Goal: Feedback & Contribution: Contribute content

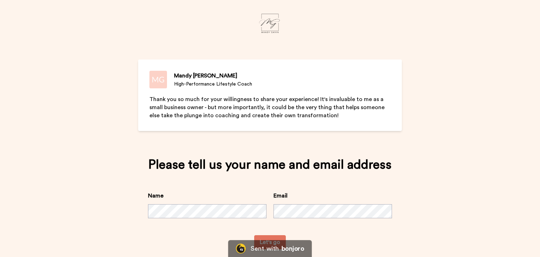
scroll to position [25, 0]
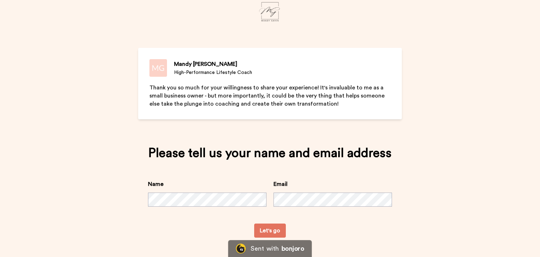
click at [269, 227] on button "Let's go" at bounding box center [270, 230] width 32 height 14
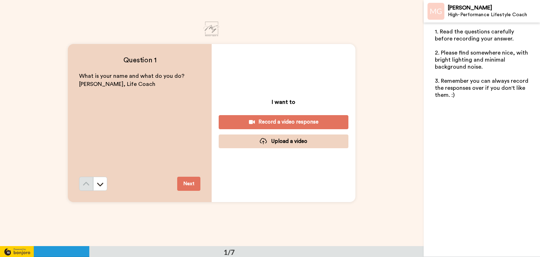
click at [284, 122] on div "Record a video response" at bounding box center [283, 121] width 118 height 7
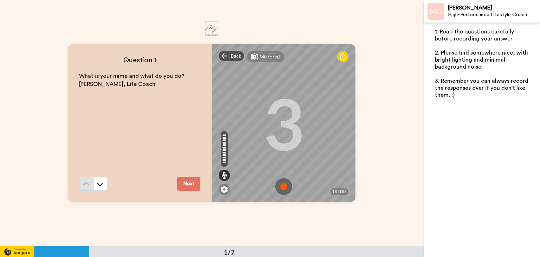
click at [280, 186] on img at bounding box center [283, 186] width 17 height 17
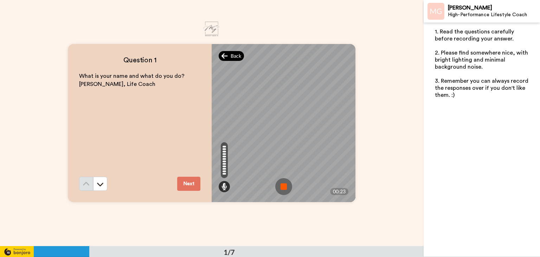
click at [227, 52] on div "Back" at bounding box center [231, 56] width 25 height 10
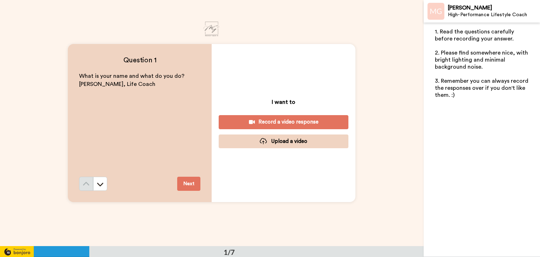
click at [279, 121] on div "Record a video response" at bounding box center [283, 121] width 118 height 7
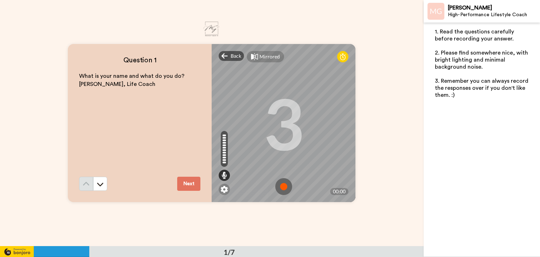
click at [279, 184] on img at bounding box center [283, 186] width 17 height 17
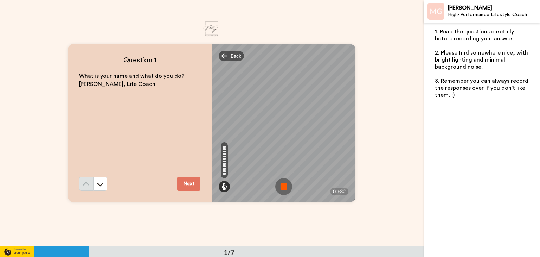
click at [278, 186] on img at bounding box center [283, 186] width 17 height 17
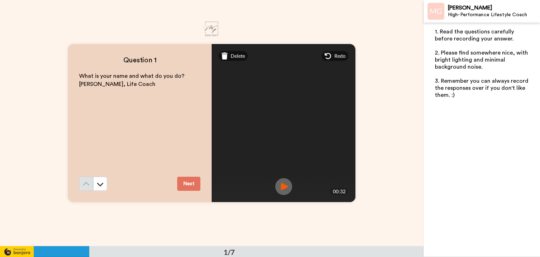
click at [283, 188] on img at bounding box center [283, 186] width 17 height 17
click at [233, 56] on span "Delete" at bounding box center [238, 55] width 14 height 7
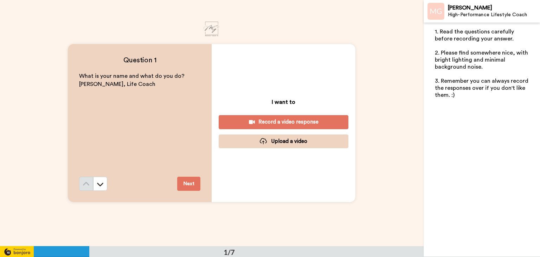
click at [282, 122] on div "Record a video response" at bounding box center [283, 121] width 118 height 7
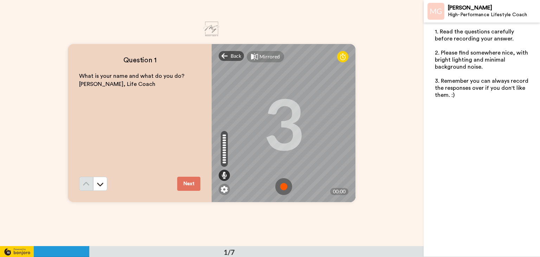
click at [281, 186] on img at bounding box center [283, 186] width 17 height 17
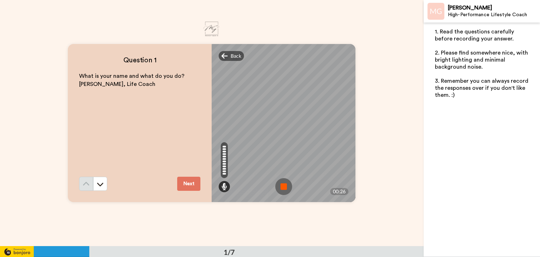
click at [281, 185] on img at bounding box center [283, 186] width 17 height 17
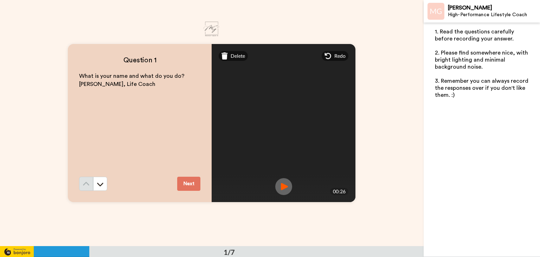
click at [282, 185] on img at bounding box center [283, 186] width 17 height 17
click at [234, 57] on span "Delete" at bounding box center [238, 55] width 14 height 7
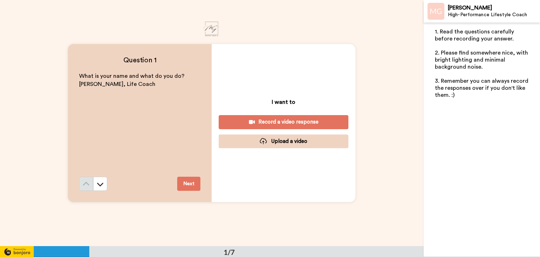
click at [280, 122] on div "Record a video response" at bounding box center [283, 121] width 118 height 7
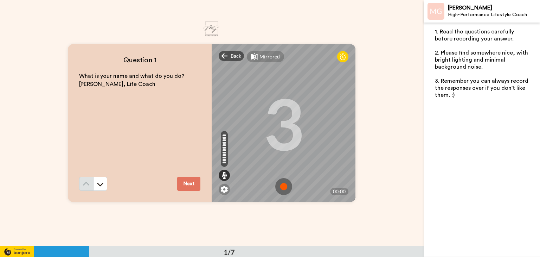
click at [281, 187] on img at bounding box center [283, 186] width 17 height 17
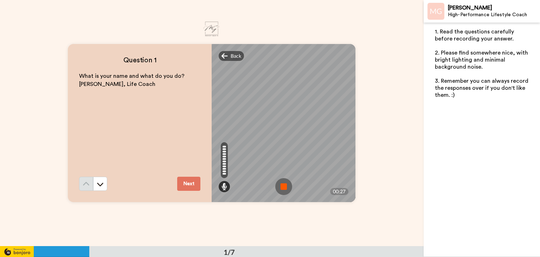
click at [280, 184] on img at bounding box center [283, 186] width 17 height 17
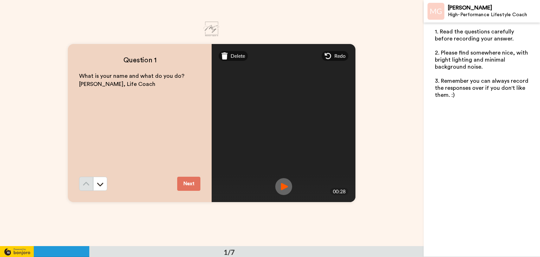
click at [281, 186] on img at bounding box center [283, 186] width 17 height 17
click at [195, 184] on button "Next" at bounding box center [188, 183] width 23 height 14
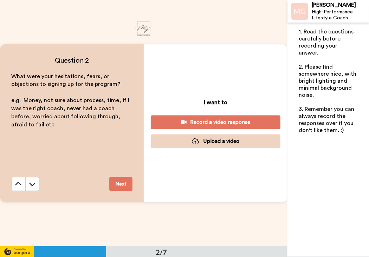
scroll to position [246, 0]
click at [229, 122] on div "Record a video response" at bounding box center [215, 121] width 118 height 7
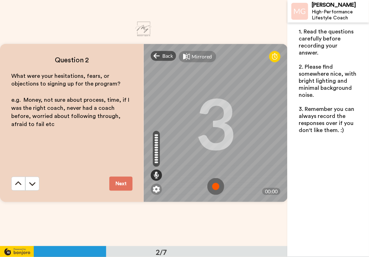
click at [218, 183] on img at bounding box center [215, 186] width 17 height 17
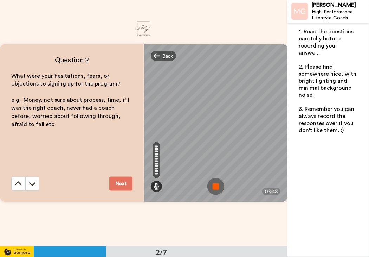
click at [215, 186] on img at bounding box center [215, 186] width 17 height 17
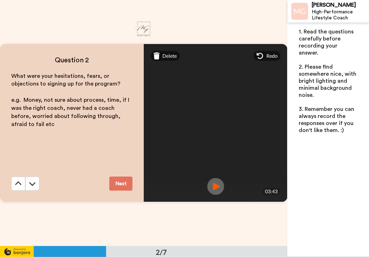
click at [119, 182] on button "Next" at bounding box center [120, 183] width 23 height 14
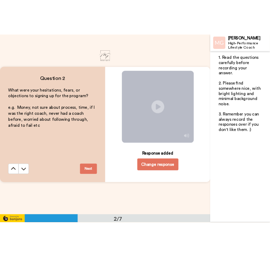
scroll to position [492, 0]
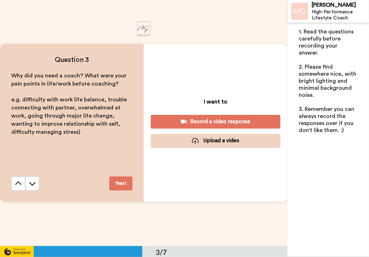
click at [218, 121] on div "Record a video response" at bounding box center [215, 121] width 118 height 7
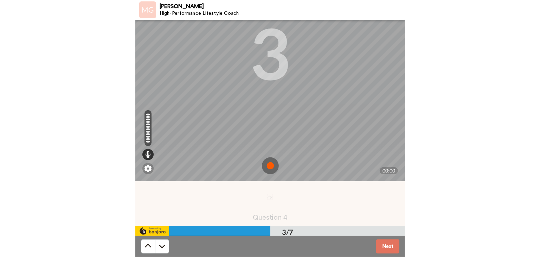
scroll to position [447, 0]
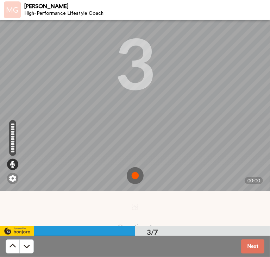
click at [130, 174] on img at bounding box center [135, 175] width 17 height 17
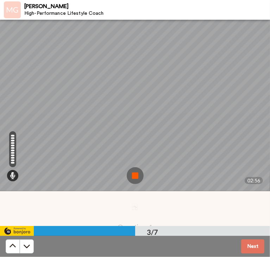
click at [127, 172] on img at bounding box center [135, 175] width 17 height 17
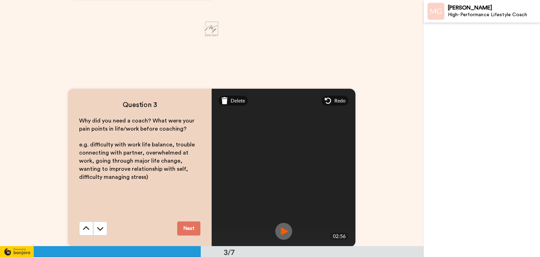
scroll to position [526, 0]
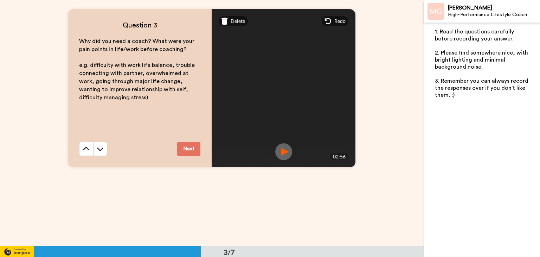
click at [188, 149] on button "Next" at bounding box center [188, 149] width 23 height 14
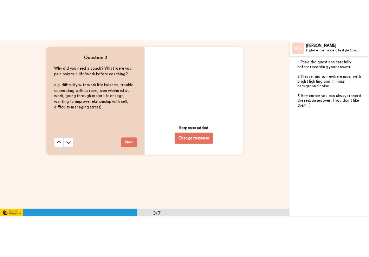
scroll to position [737, 0]
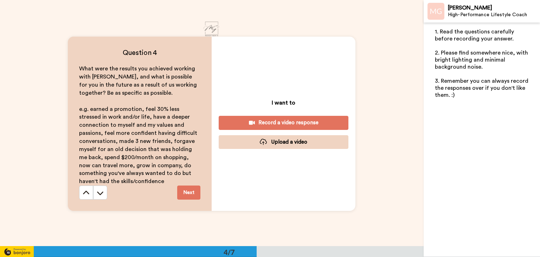
click at [276, 122] on div "Record a video response" at bounding box center [283, 122] width 118 height 7
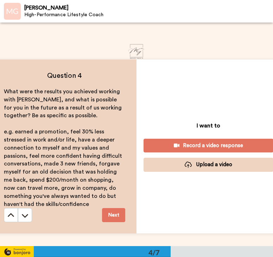
scroll to position [693, 0]
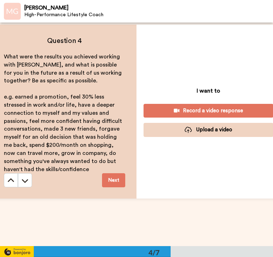
click at [216, 109] on div "Record a video response" at bounding box center [208, 110] width 118 height 7
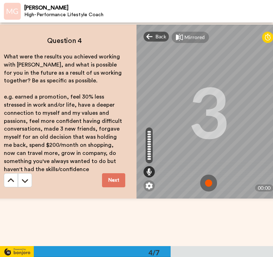
click at [203, 181] on img at bounding box center [208, 182] width 17 height 17
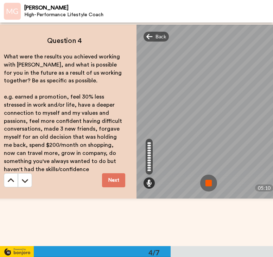
click at [204, 180] on img at bounding box center [208, 182] width 17 height 17
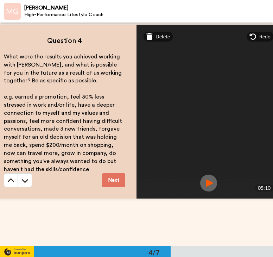
click at [115, 179] on button "Next" at bounding box center [113, 180] width 23 height 14
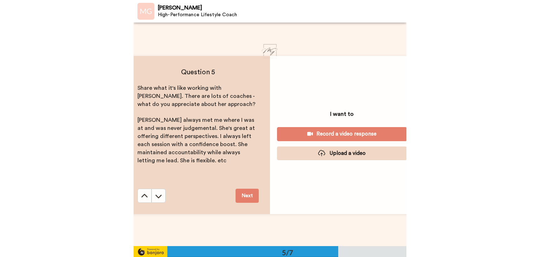
scroll to position [894, 0]
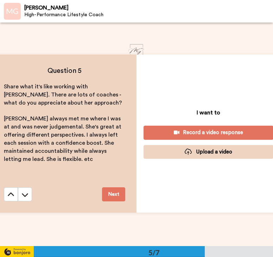
click at [197, 129] on div "Record a video response" at bounding box center [208, 132] width 118 height 7
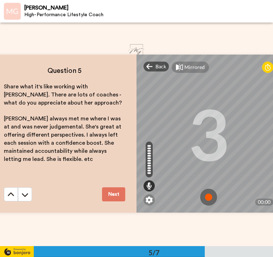
click at [208, 191] on img at bounding box center [208, 196] width 17 height 17
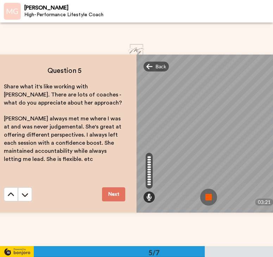
click at [204, 195] on img at bounding box center [208, 196] width 17 height 17
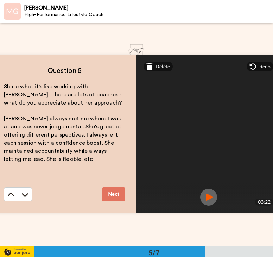
click at [112, 191] on button "Next" at bounding box center [113, 194] width 23 height 14
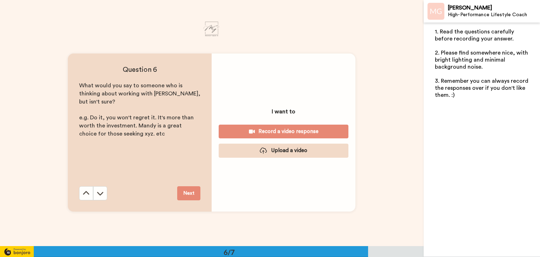
scroll to position [1228, 0]
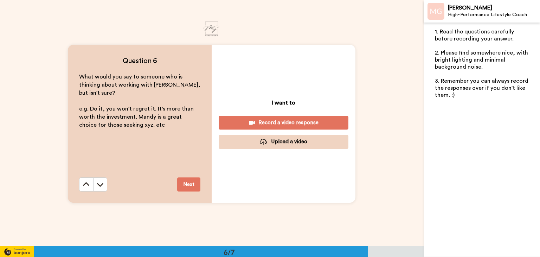
click at [289, 120] on div "Record a video response" at bounding box center [283, 122] width 118 height 7
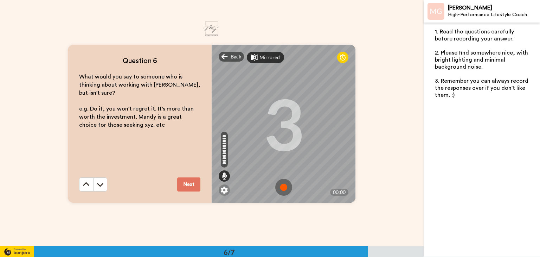
click at [268, 59] on div "Mirrored" at bounding box center [269, 57] width 20 height 7
click at [268, 59] on div "Mirror" at bounding box center [266, 57] width 15 height 7
click at [278, 186] on img at bounding box center [283, 187] width 17 height 17
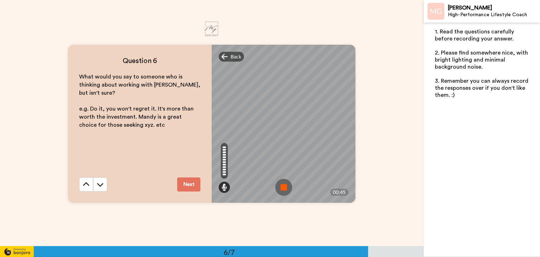
click at [283, 184] on img at bounding box center [283, 187] width 17 height 17
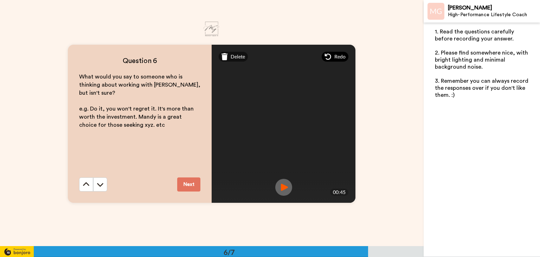
click at [339, 56] on span "Redo" at bounding box center [339, 56] width 11 height 7
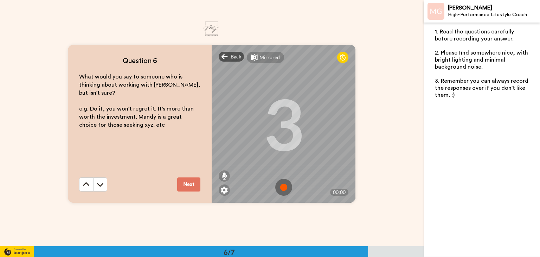
click at [286, 185] on img at bounding box center [283, 187] width 17 height 17
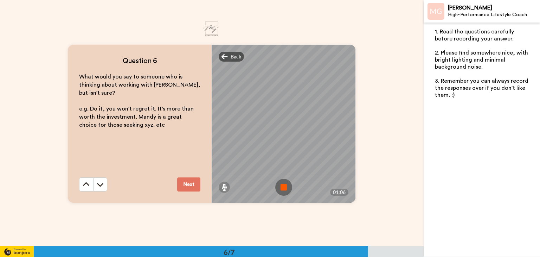
click at [284, 185] on img at bounding box center [283, 187] width 17 height 17
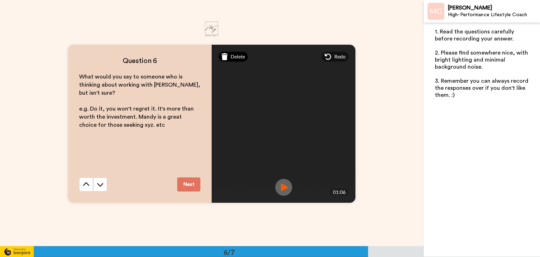
click at [236, 57] on span "Delete" at bounding box center [238, 56] width 14 height 7
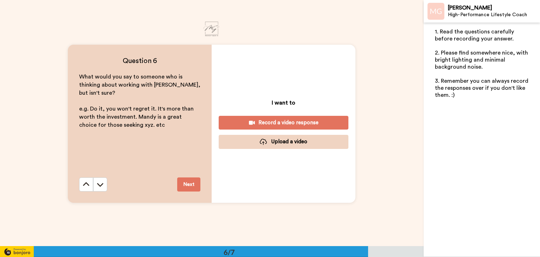
click at [280, 120] on div "Record a video response" at bounding box center [283, 122] width 118 height 7
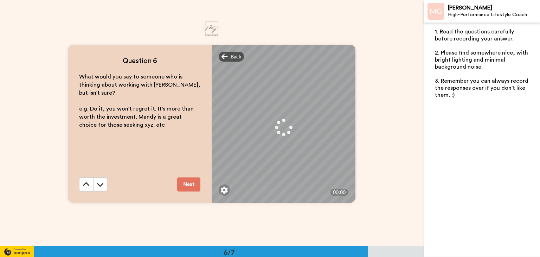
click at [193, 187] on button "Next" at bounding box center [188, 184] width 23 height 14
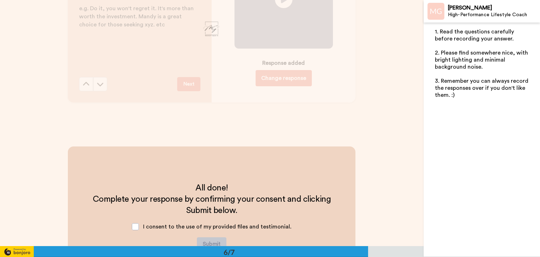
scroll to position [1245, 0]
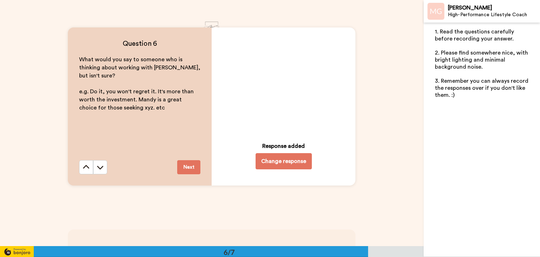
click at [283, 161] on button "Change response" at bounding box center [283, 161] width 56 height 16
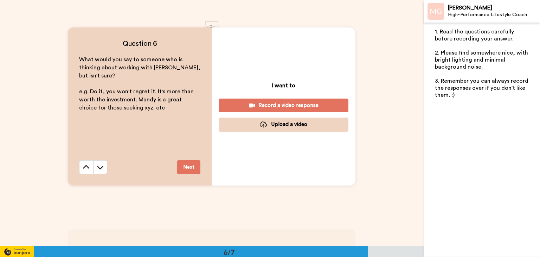
click at [278, 102] on div "Record a video response" at bounding box center [283, 105] width 118 height 7
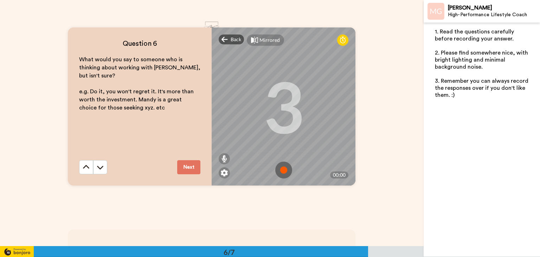
click at [278, 170] on img at bounding box center [283, 169] width 17 height 17
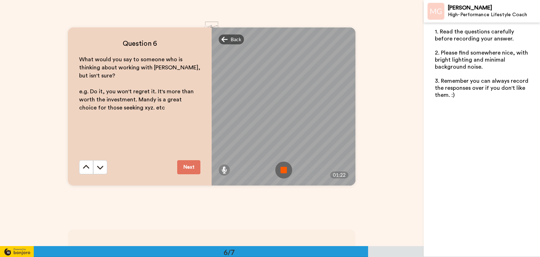
click at [284, 166] on img at bounding box center [283, 169] width 17 height 17
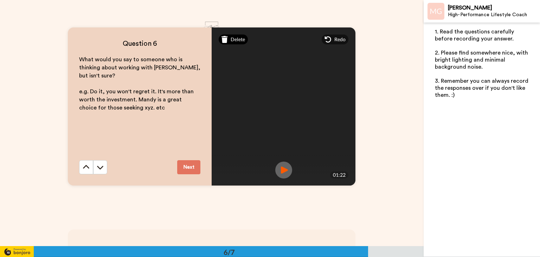
click at [233, 39] on span "Delete" at bounding box center [238, 39] width 14 height 7
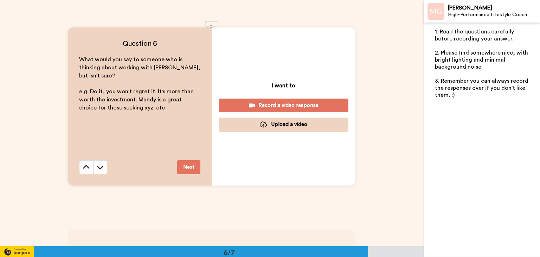
click at [275, 105] on div "Record a video response" at bounding box center [283, 105] width 118 height 7
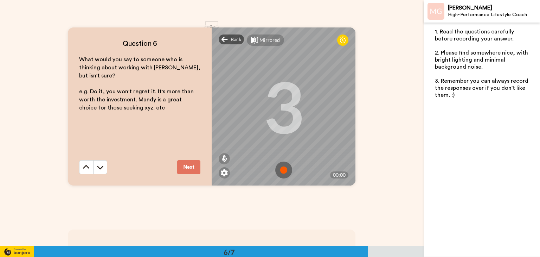
click at [282, 169] on img at bounding box center [283, 169] width 17 height 17
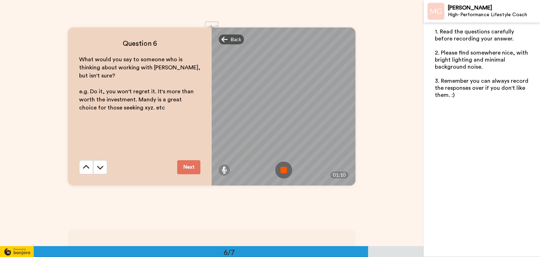
click at [280, 170] on img at bounding box center [283, 169] width 17 height 17
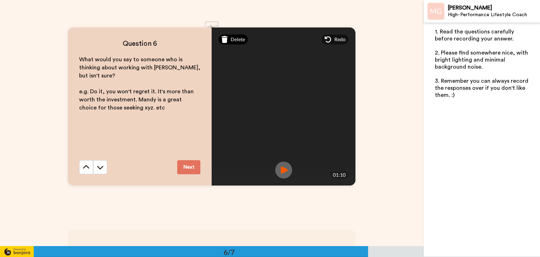
click at [234, 39] on span "Delete" at bounding box center [238, 39] width 14 height 7
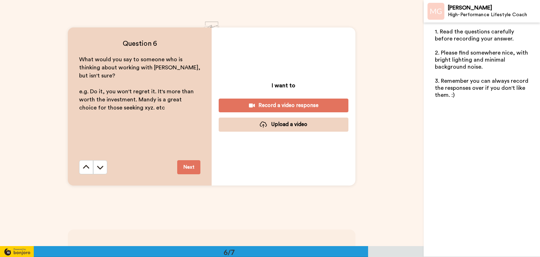
click at [269, 102] on div "Record a video response" at bounding box center [283, 105] width 118 height 7
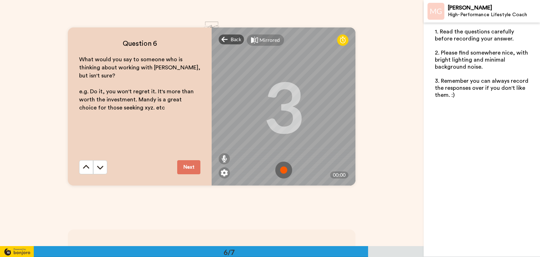
click at [277, 170] on img at bounding box center [283, 169] width 17 height 17
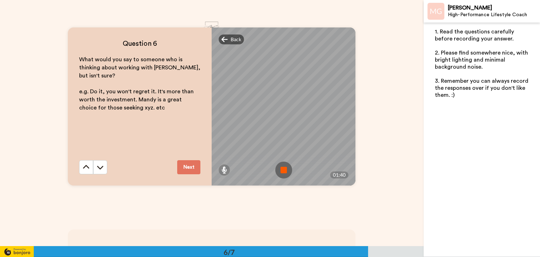
click at [284, 167] on img at bounding box center [283, 169] width 17 height 17
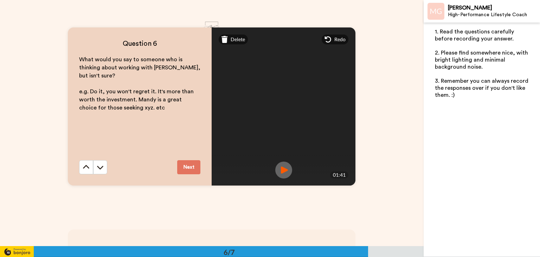
click at [184, 164] on button "Next" at bounding box center [188, 167] width 23 height 14
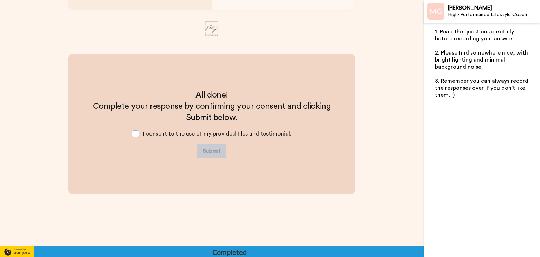
scroll to position [1421, 0]
click at [138, 132] on span at bounding box center [135, 133] width 7 height 7
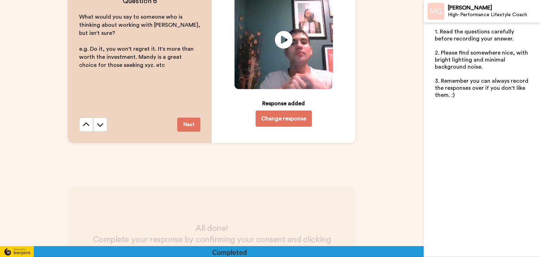
scroll to position [1351, 0]
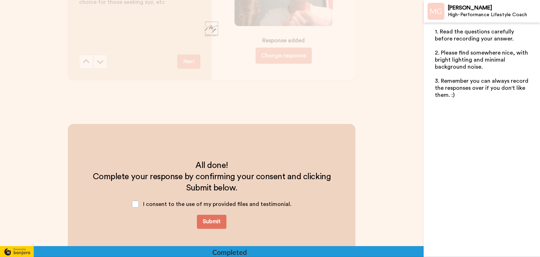
click at [214, 220] on button "Submit" at bounding box center [212, 221] width 30 height 14
